Goal: Task Accomplishment & Management: Manage account settings

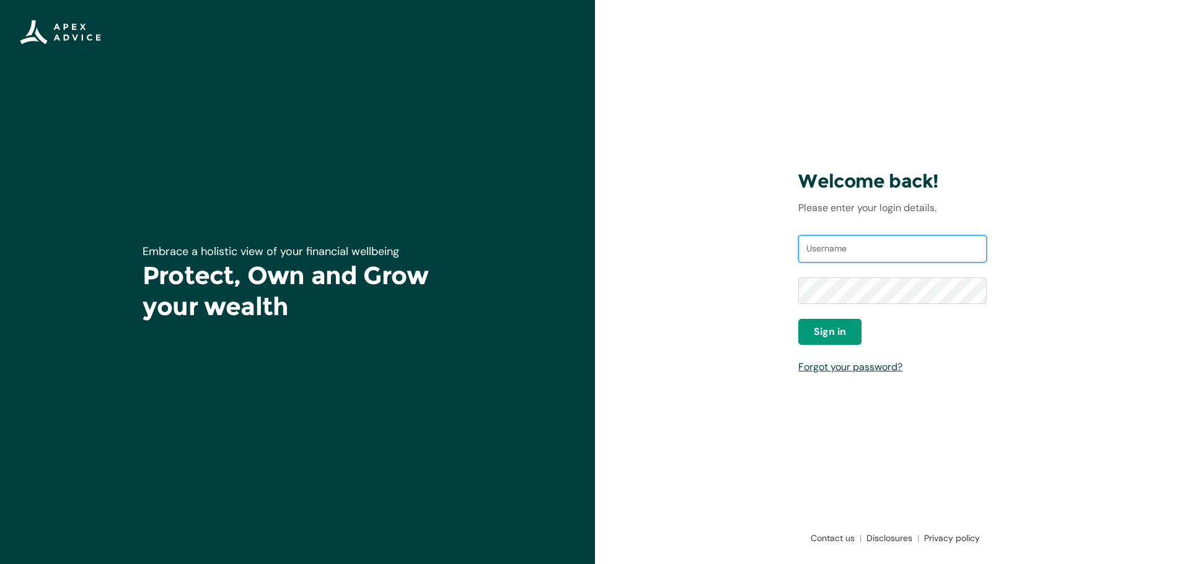
click at [852, 249] on input "Username" at bounding box center [892, 248] width 188 height 27
click at [832, 247] on input "Username" at bounding box center [892, 248] width 188 height 27
type input "janicetarrmckellar@gmail.com"
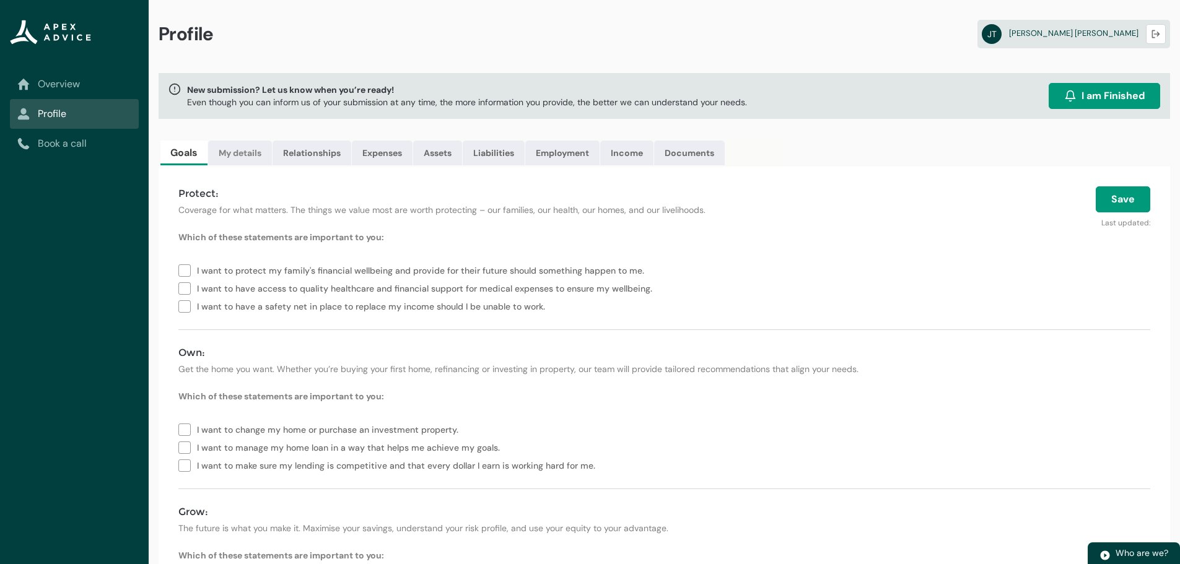
click at [222, 154] on link "My details" at bounding box center [240, 153] width 64 height 25
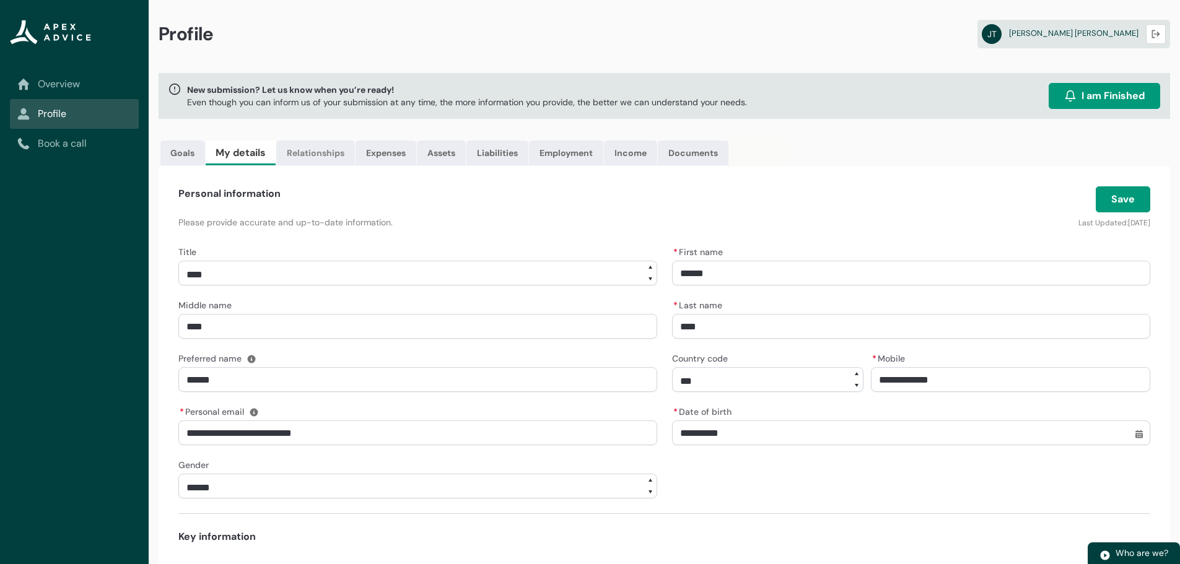
click at [310, 157] on link "Relationships" at bounding box center [315, 153] width 79 height 25
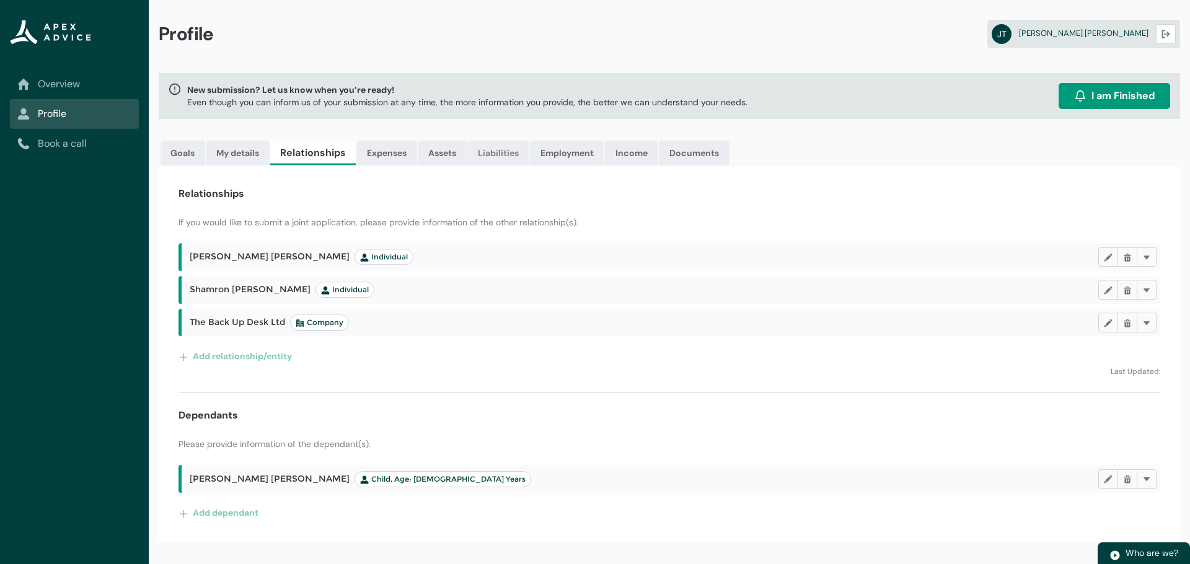
click at [508, 151] on link "Liabilities" at bounding box center [498, 153] width 62 height 25
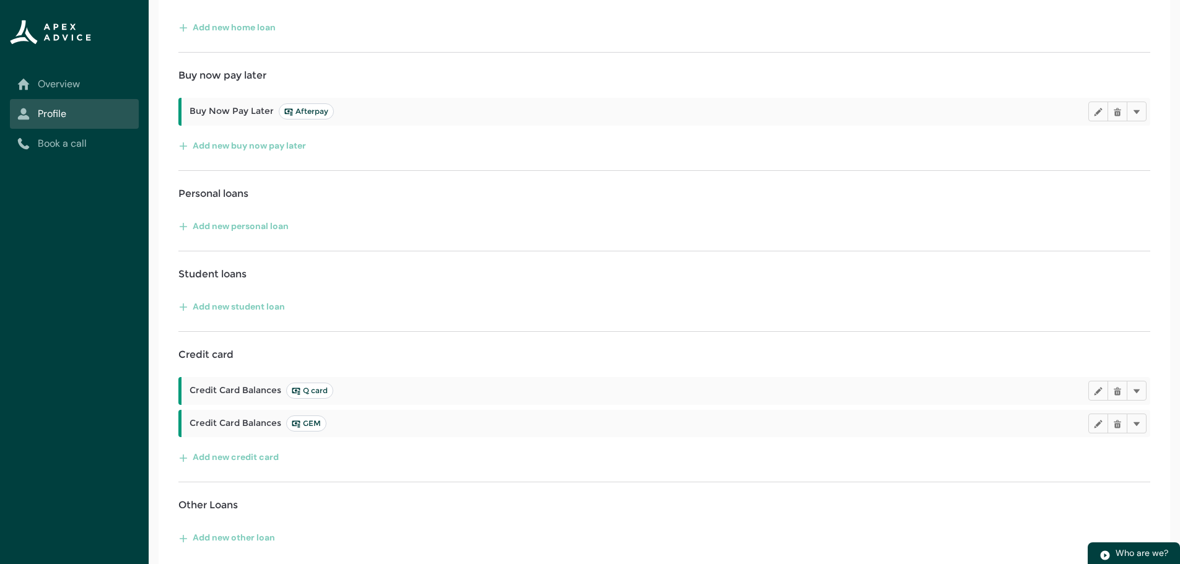
scroll to position [242, 0]
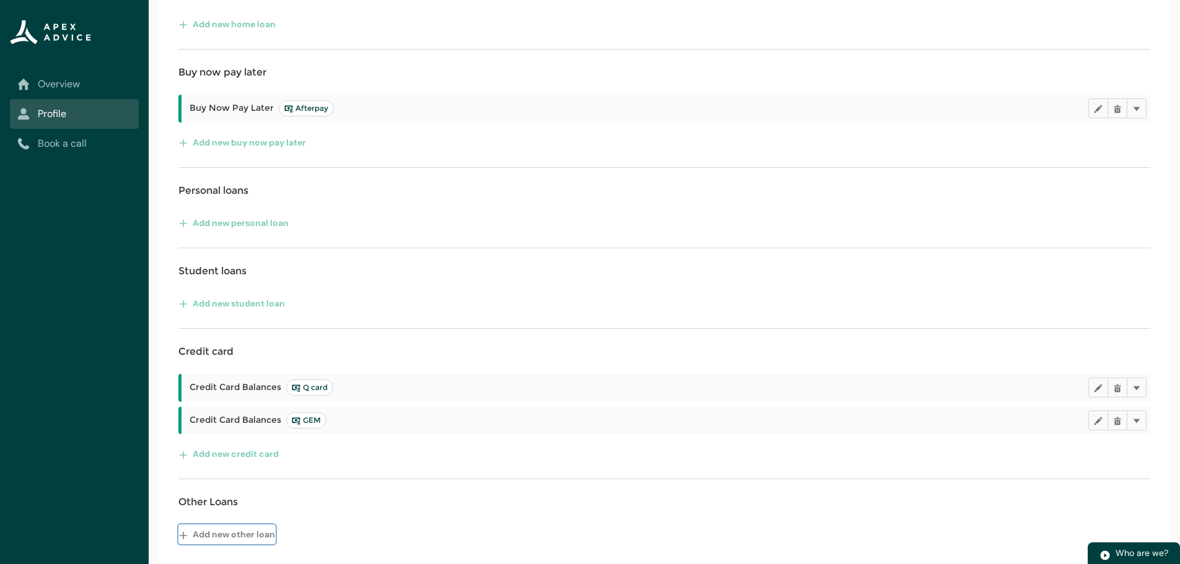
click at [232, 539] on button "Add new other loan" at bounding box center [226, 535] width 97 height 20
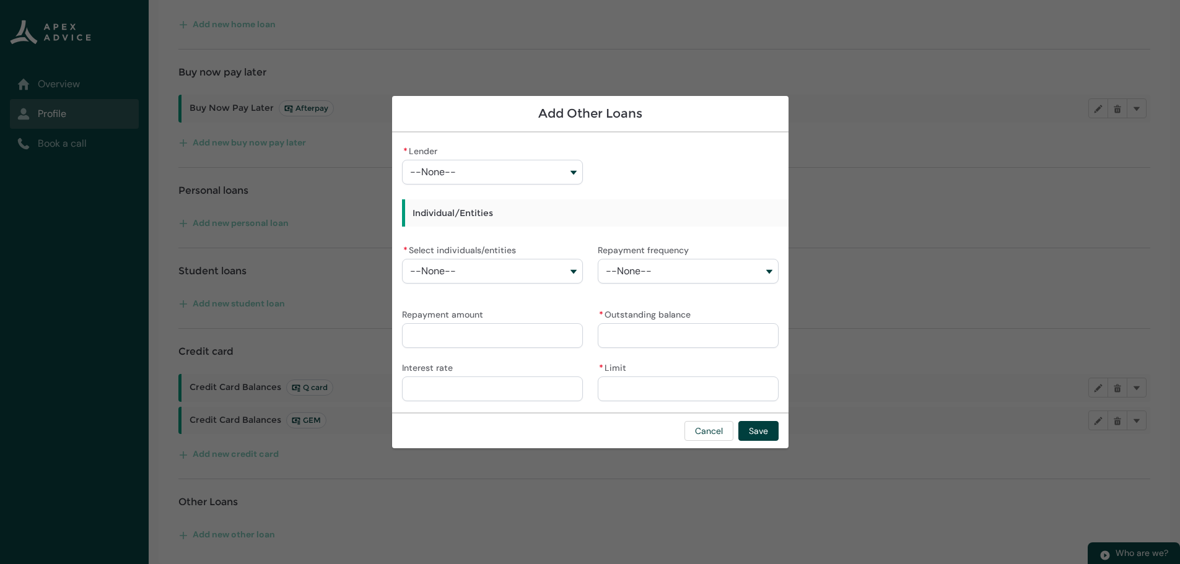
click at [495, 170] on button "--None--" at bounding box center [492, 172] width 181 height 25
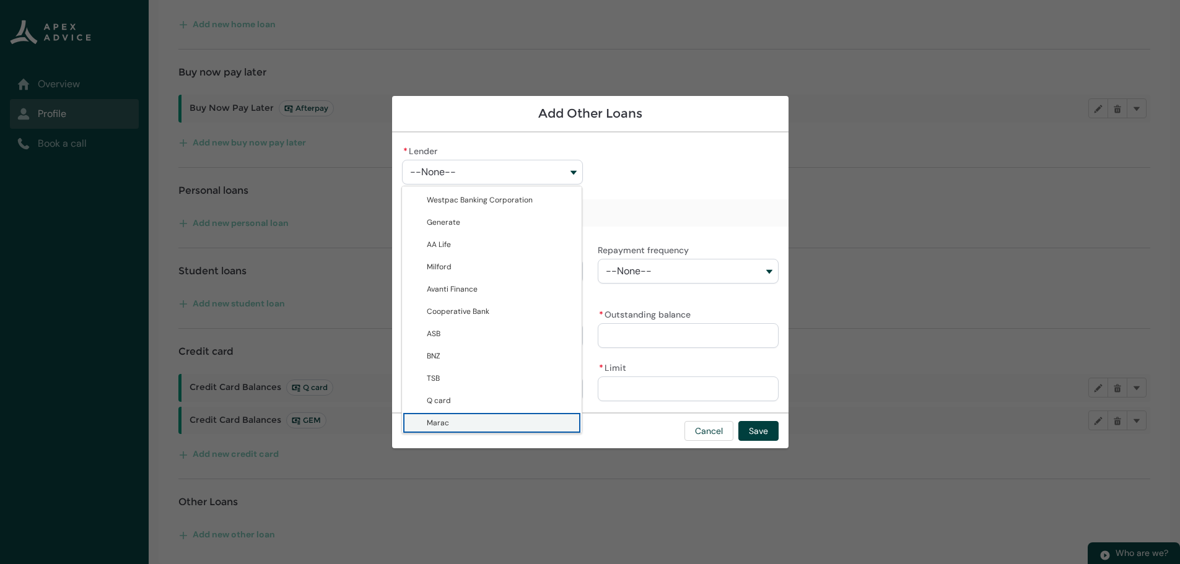
click at [458, 416] on lightning-base-combobox-item "Marac" at bounding box center [492, 423] width 180 height 22
type lightning-combobox "0017F00001bCMu2QAG"
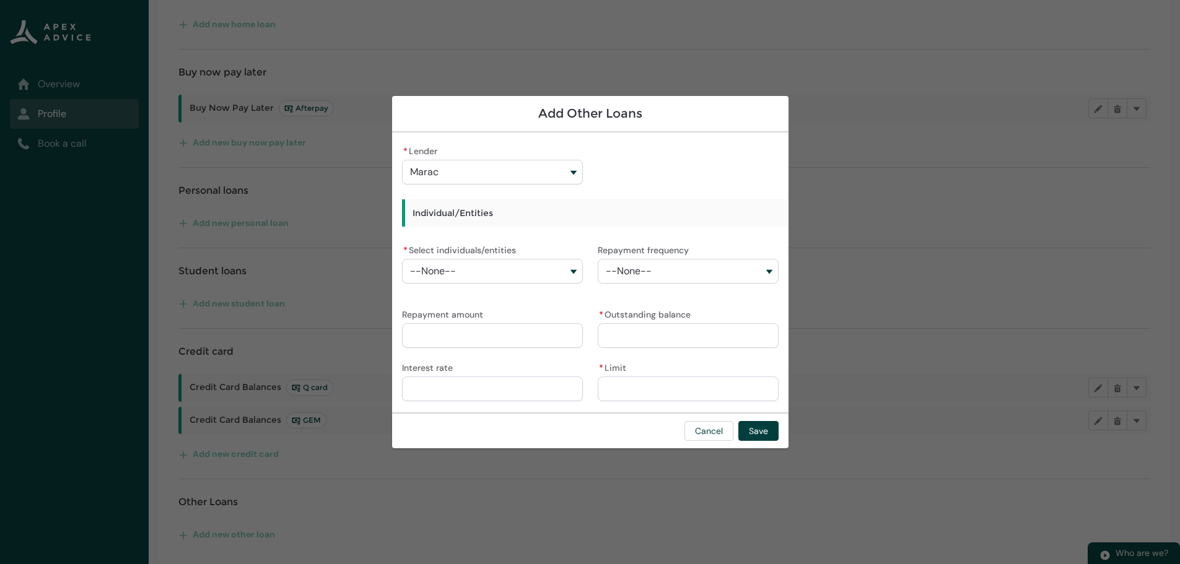
click at [483, 271] on button "--None--" at bounding box center [492, 271] width 181 height 25
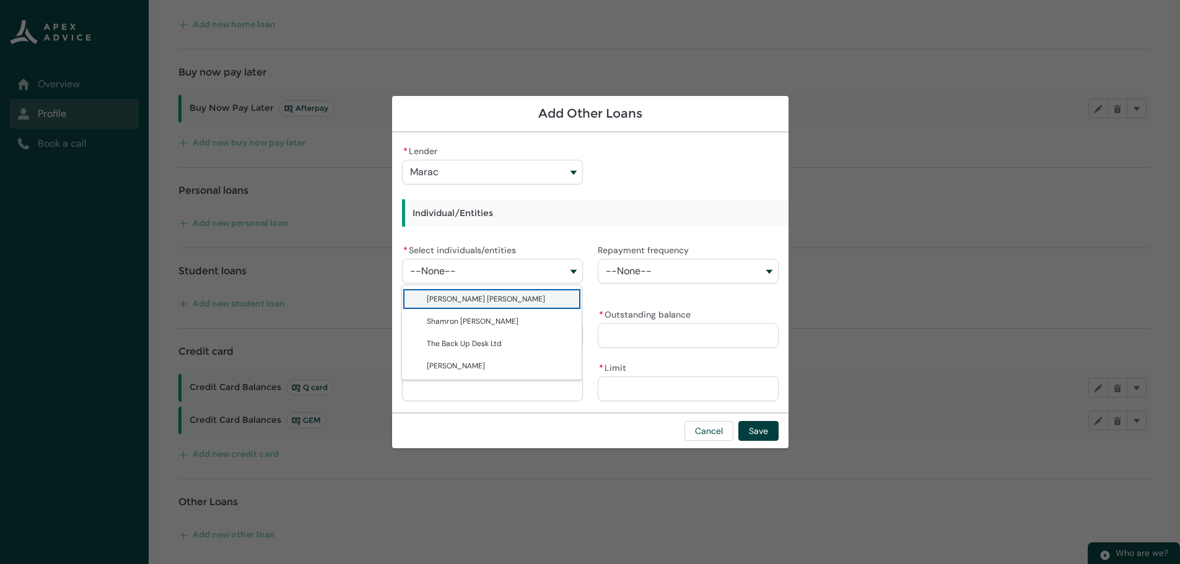
click at [483, 271] on button "--None--" at bounding box center [492, 271] width 181 height 25
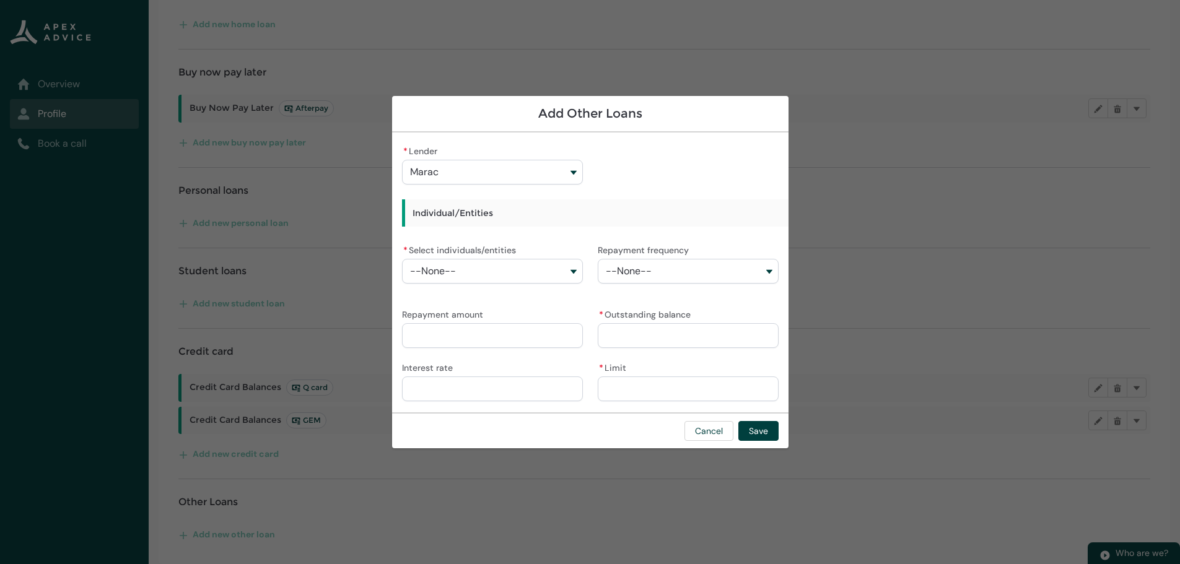
click at [483, 271] on button "--None--" at bounding box center [492, 271] width 181 height 25
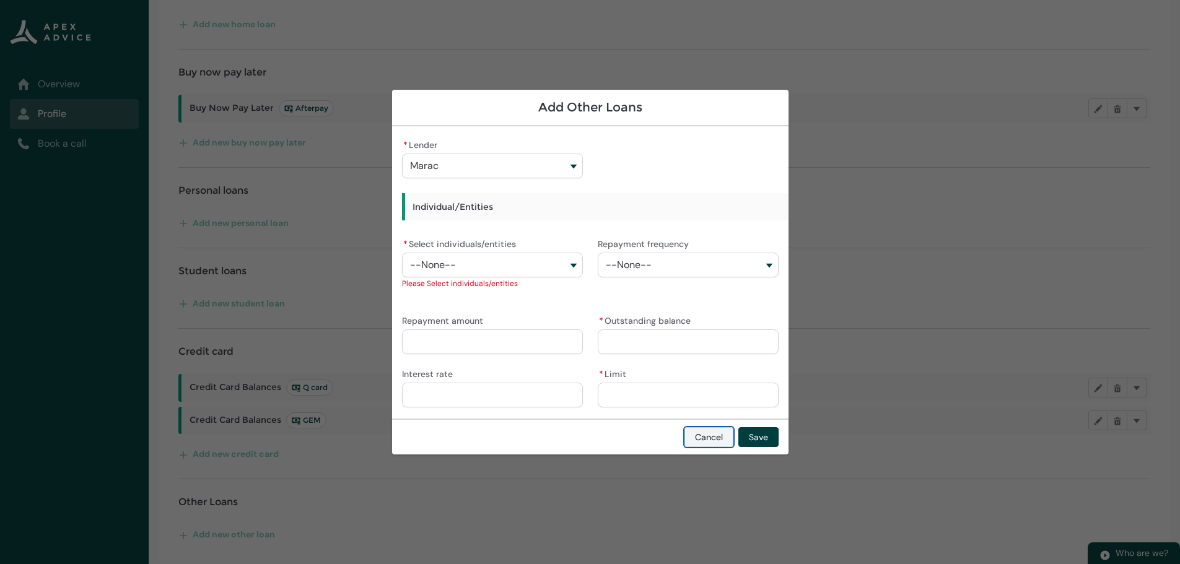
drag, startPoint x: 718, startPoint y: 432, endPoint x: 783, endPoint y: 391, distance: 76.6
click at [718, 432] on button "Cancel" at bounding box center [709, 438] width 49 height 20
